Goal: Task Accomplishment & Management: Manage account settings

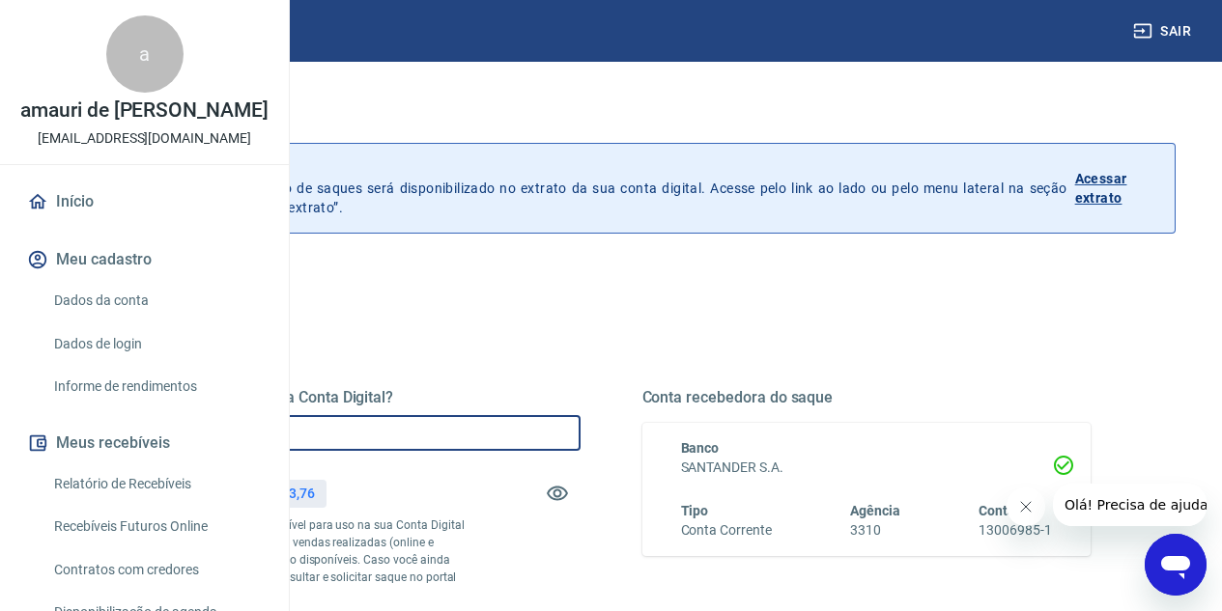
click at [537, 447] on input "R$ 0,00" at bounding box center [355, 433] width 449 height 36
type input "R$ 44.703,76"
click at [1023, 508] on icon "Fechar mensagem da empresa" at bounding box center [1024, 506] width 15 height 15
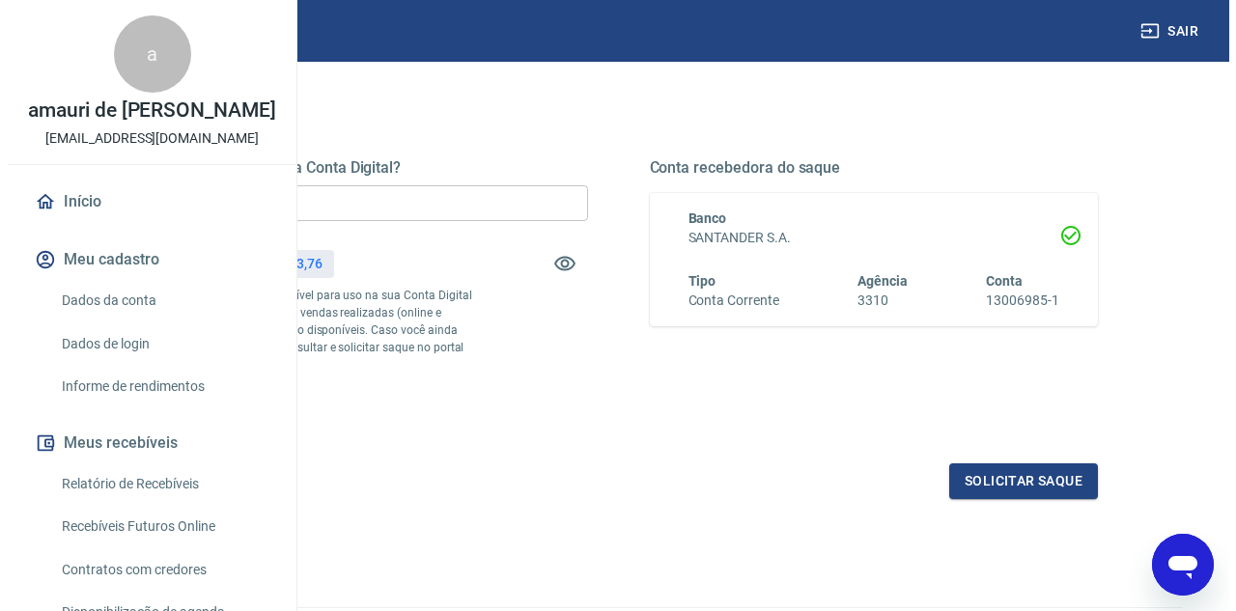
scroll to position [232, 0]
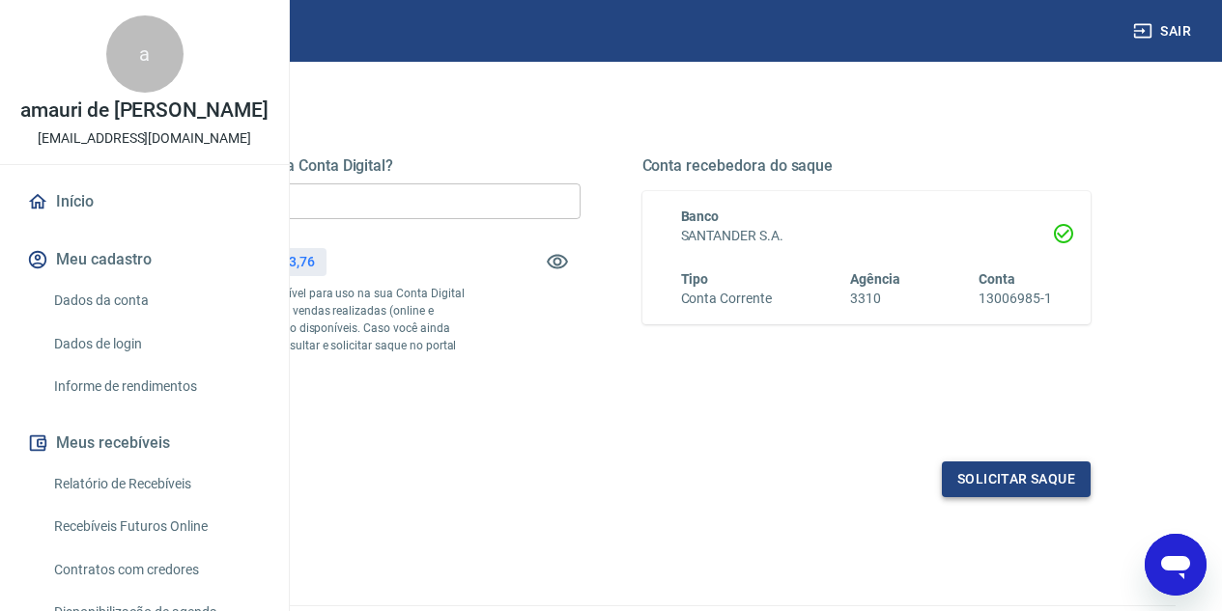
click at [1016, 497] on button "Solicitar saque" at bounding box center [1016, 480] width 149 height 36
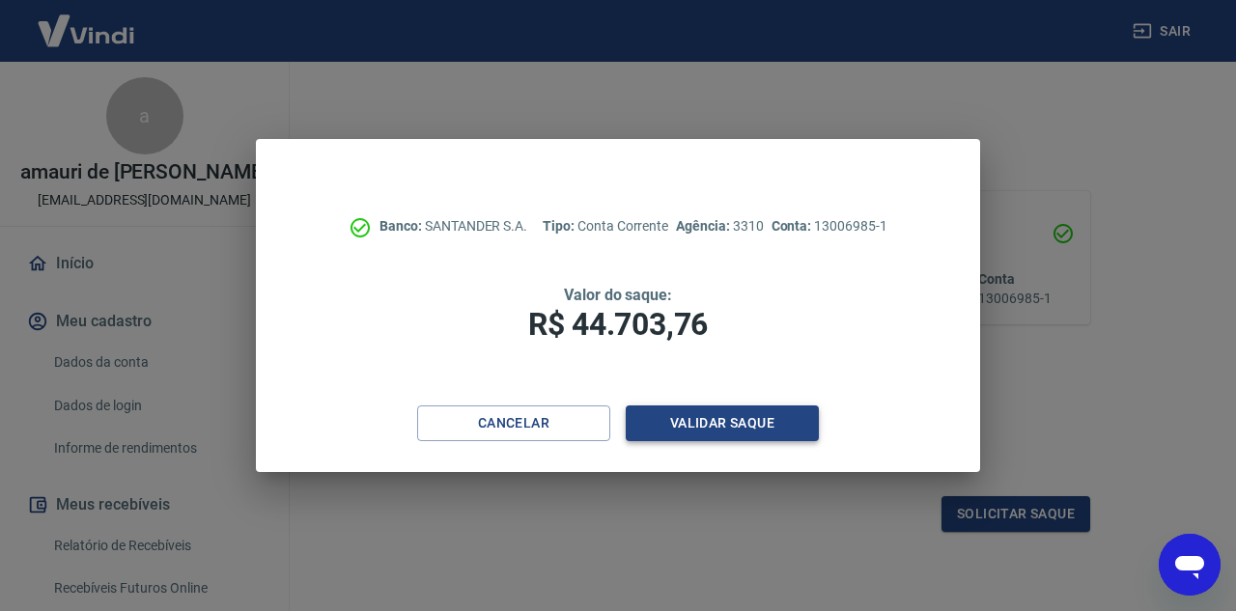
click at [731, 422] on button "Validar saque" at bounding box center [722, 424] width 193 height 36
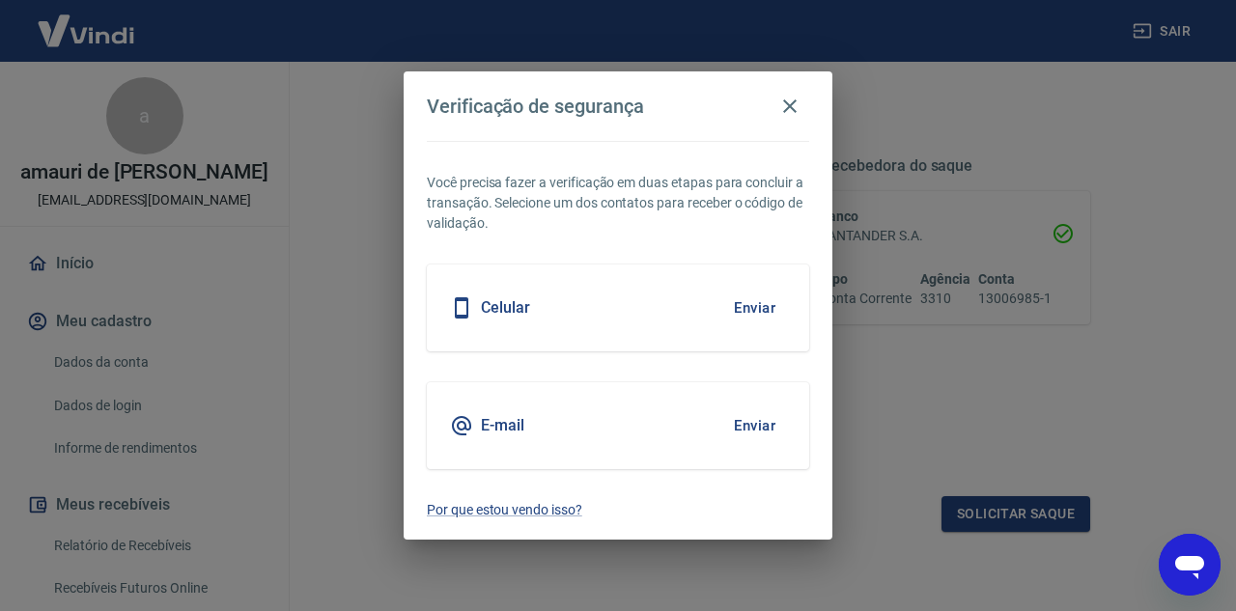
click at [748, 414] on button "Enviar" at bounding box center [755, 426] width 63 height 41
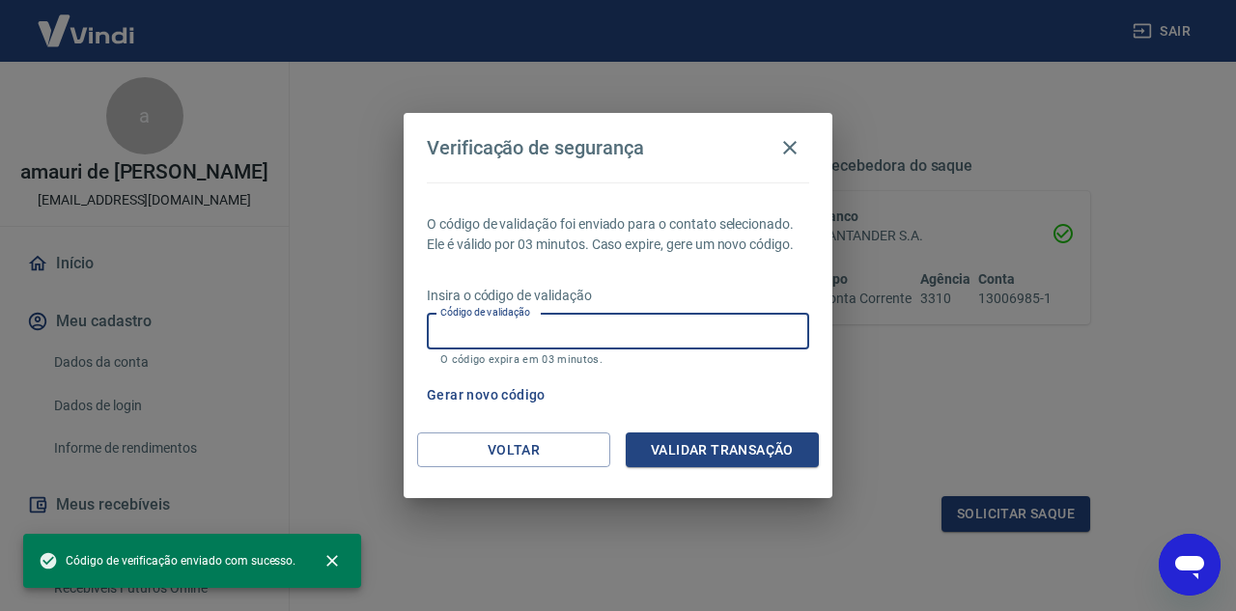
click at [631, 334] on input "Código de validação" at bounding box center [618, 332] width 383 height 36
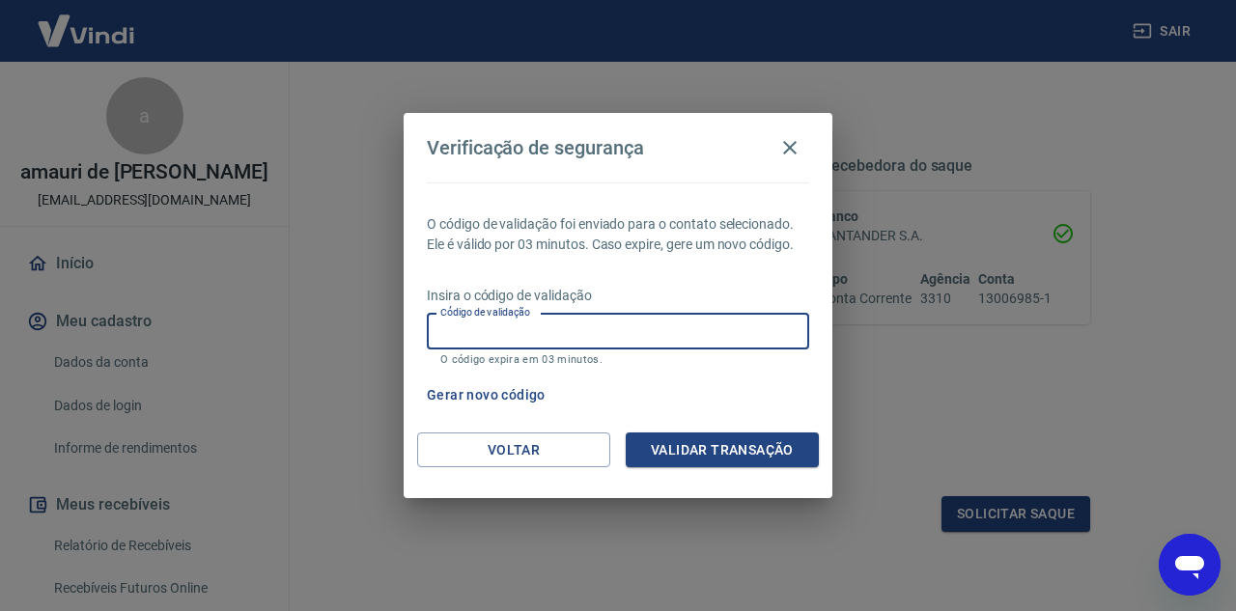
click at [601, 335] on input "Código de validação" at bounding box center [618, 332] width 383 height 36
type input "725949"
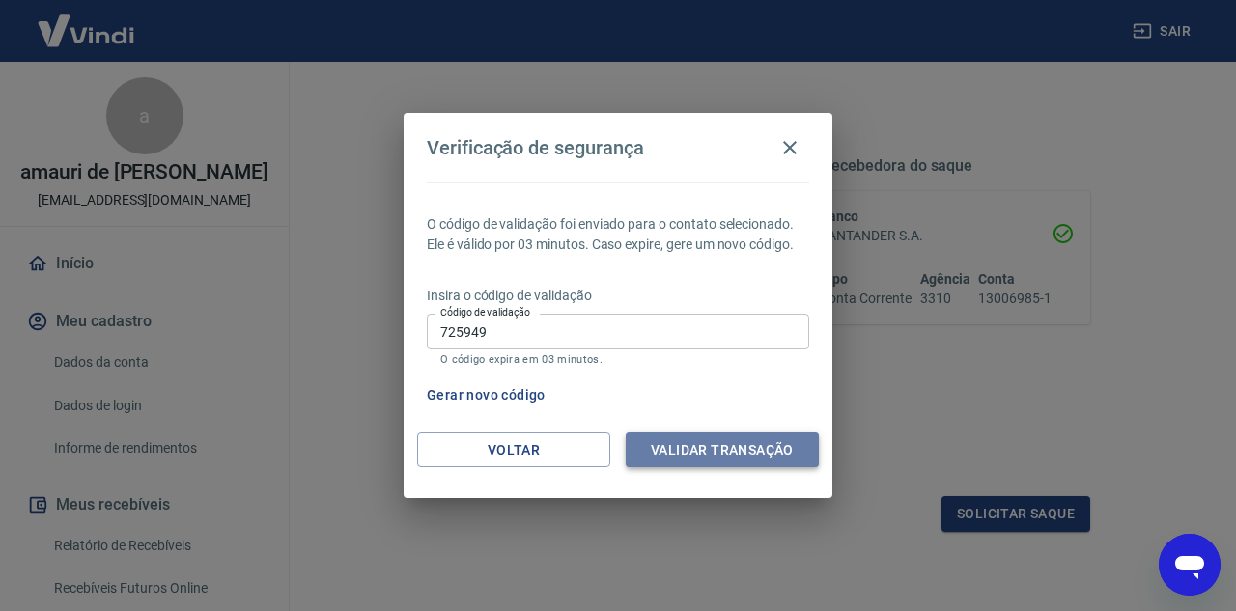
click at [685, 450] on button "Validar transação" at bounding box center [722, 451] width 193 height 36
